Goal: Check status: Check status

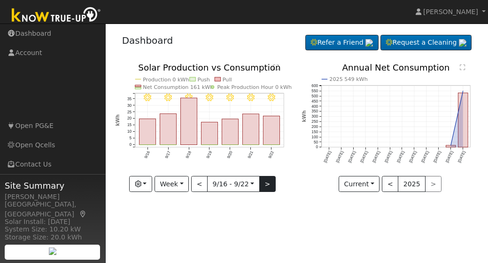
click at [265, 183] on button ">" at bounding box center [267, 184] width 16 height 16
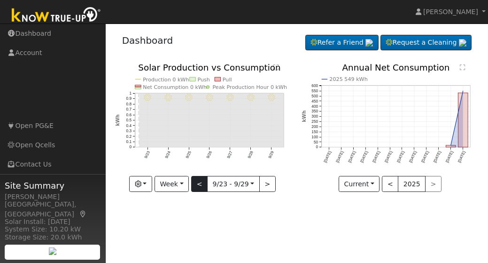
click at [198, 184] on button "<" at bounding box center [199, 184] width 16 height 16
type input "[DATE]"
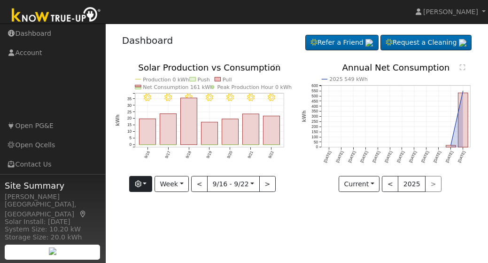
click at [149, 182] on button "button" at bounding box center [140, 184] width 23 height 16
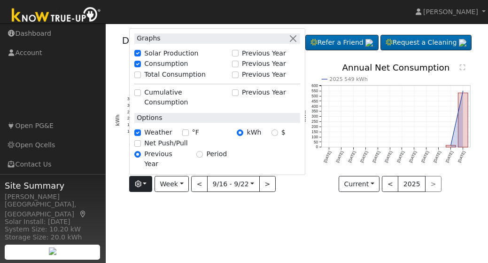
click at [141, 67] on input "Consumption" at bounding box center [137, 64] width 7 height 7
checkbox input "false"
click at [169, 210] on div "User Profile First name Last name Email Email Notifications No Emails No Emails…" at bounding box center [297, 142] width 383 height 239
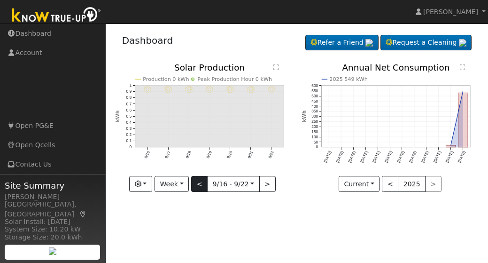
click at [197, 183] on button "<" at bounding box center [199, 184] width 16 height 16
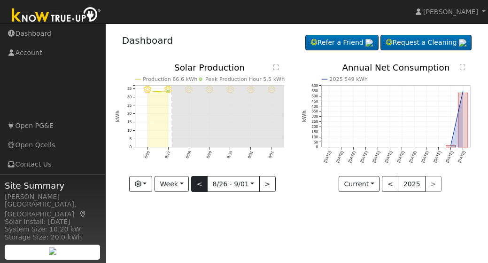
click at [197, 183] on button "<" at bounding box center [199, 184] width 16 height 16
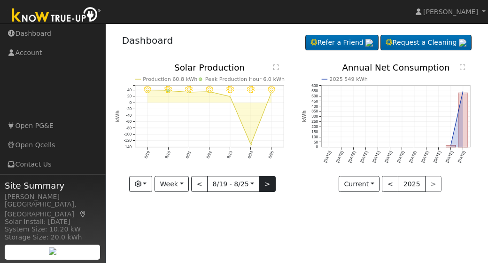
click at [265, 184] on button ">" at bounding box center [267, 184] width 16 height 16
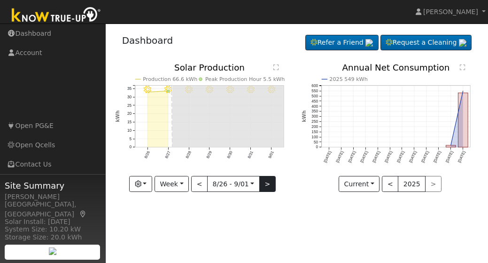
click at [265, 184] on button ">" at bounding box center [267, 184] width 16 height 16
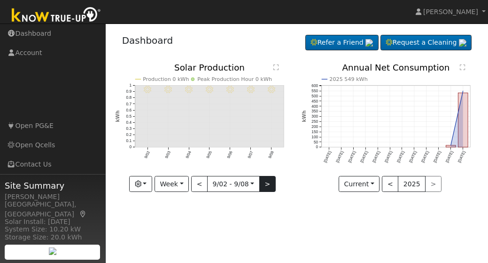
click at [266, 184] on button ">" at bounding box center [267, 184] width 16 height 16
type input "[DATE]"
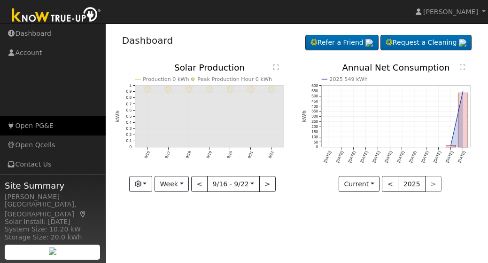
click at [11, 126] on icon at bounding box center [11, 125] width 8 height 7
